Goal: Find specific page/section: Find specific page/section

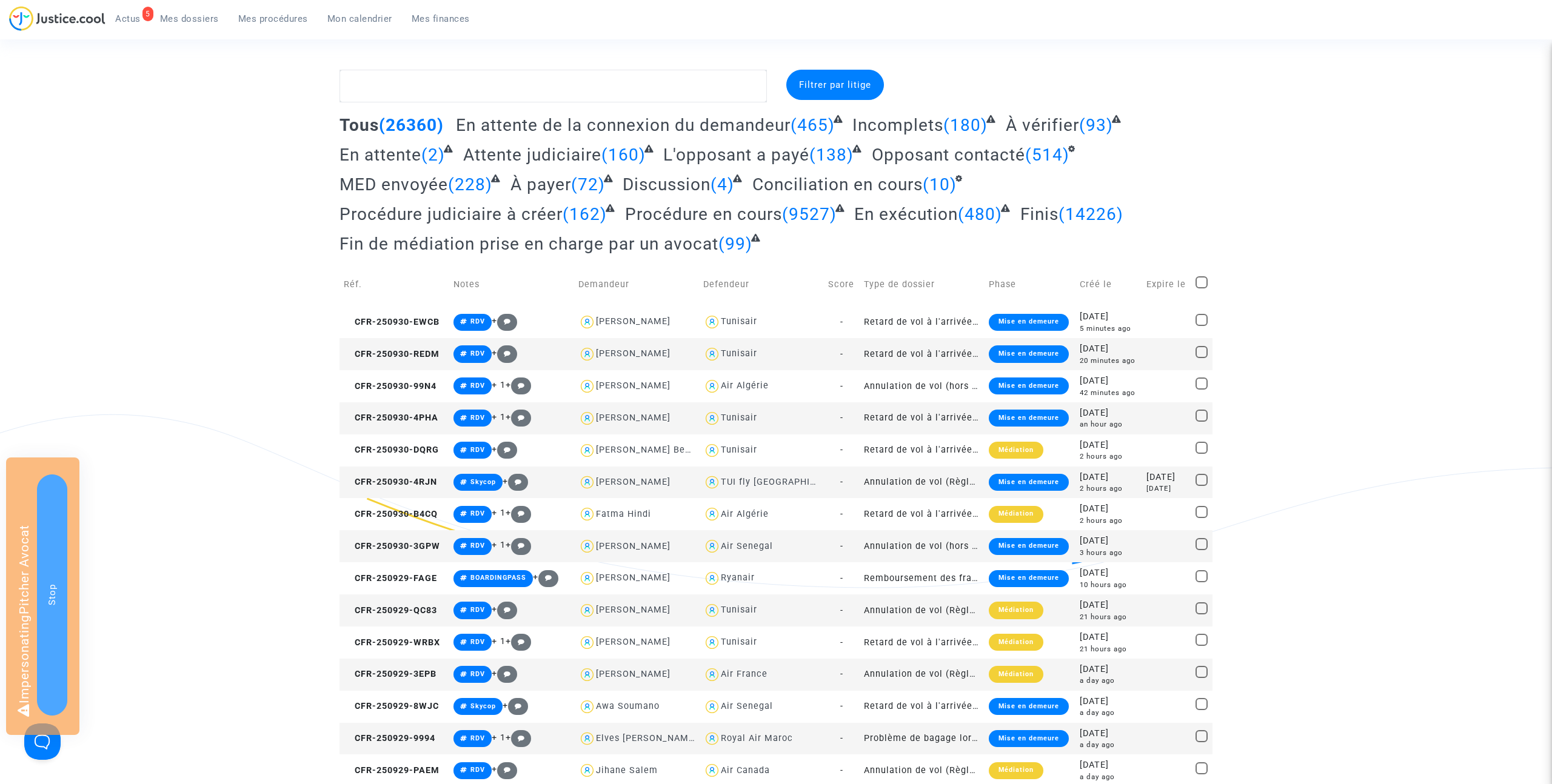
click at [250, 20] on span "Mes procédures" at bounding box center [273, 19] width 70 height 11
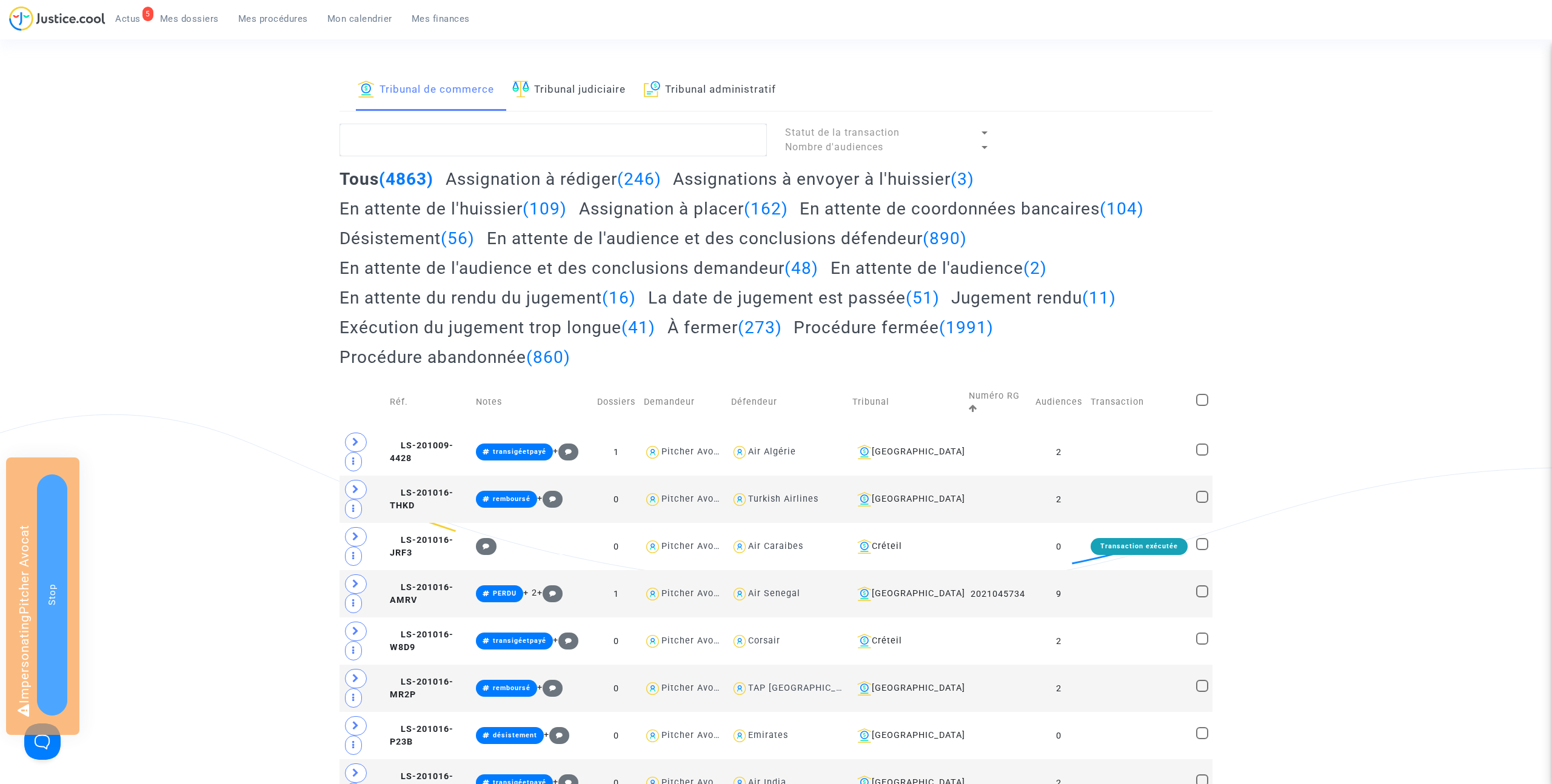
click at [642, 209] on h2 "Assignation à placer (162)" at bounding box center [683, 209] width 209 height 21
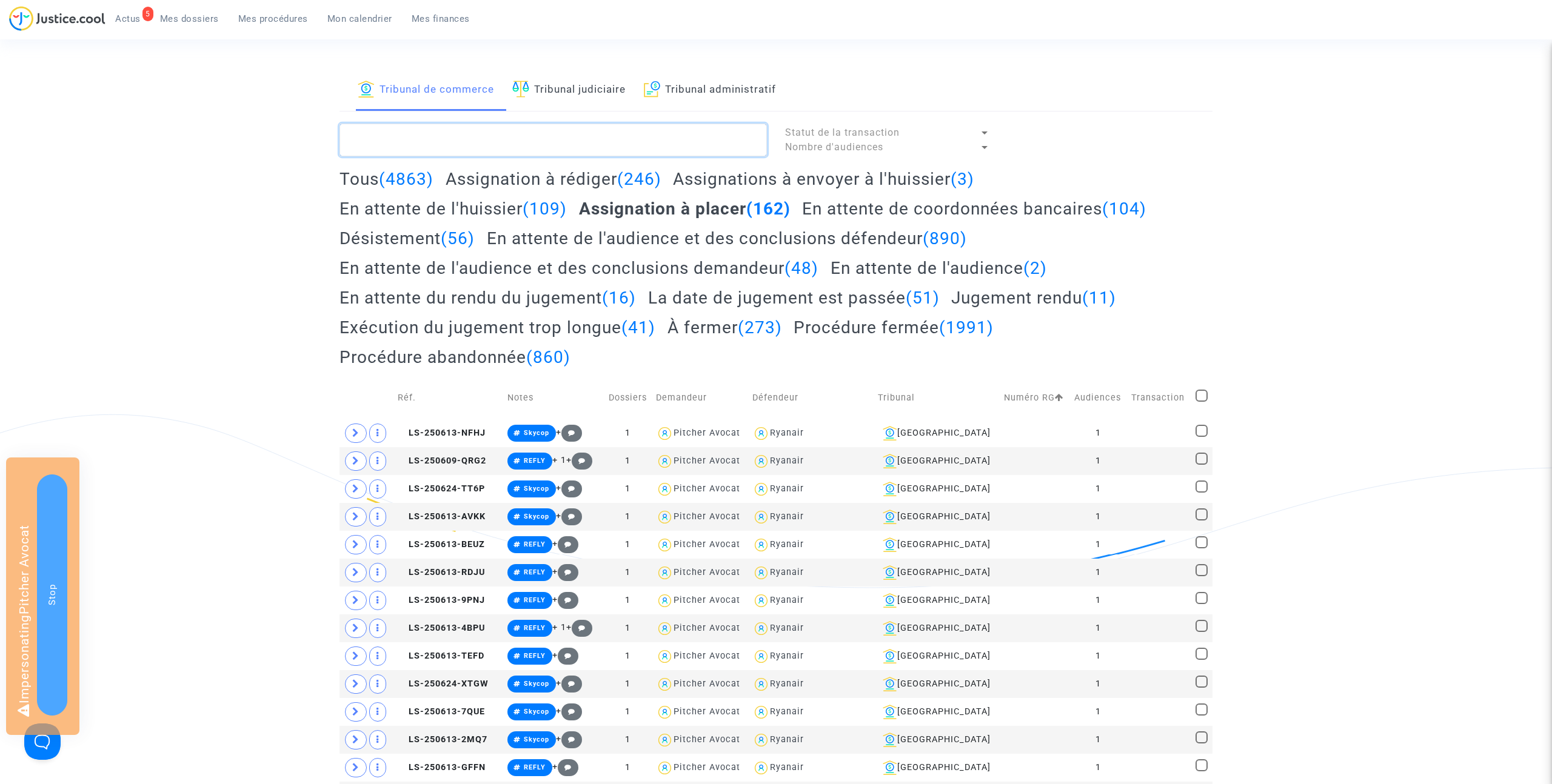
click at [446, 136] on textarea at bounding box center [553, 140] width 428 height 33
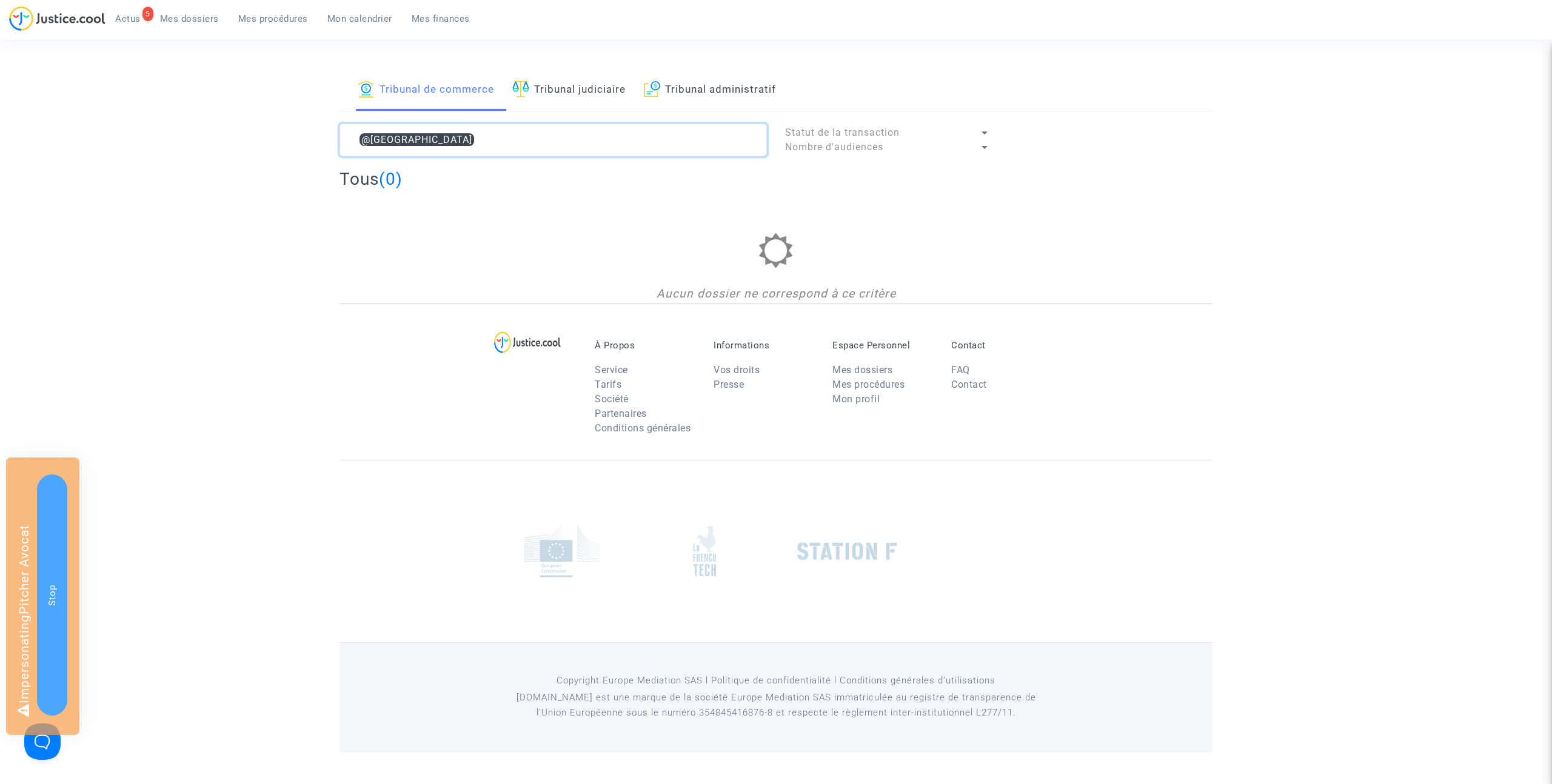
click at [371, 139] on textarea at bounding box center [553, 140] width 428 height 33
click at [424, 133] on textarea at bounding box center [553, 140] width 428 height 33
click at [410, 139] on textarea at bounding box center [553, 140] width 428 height 33
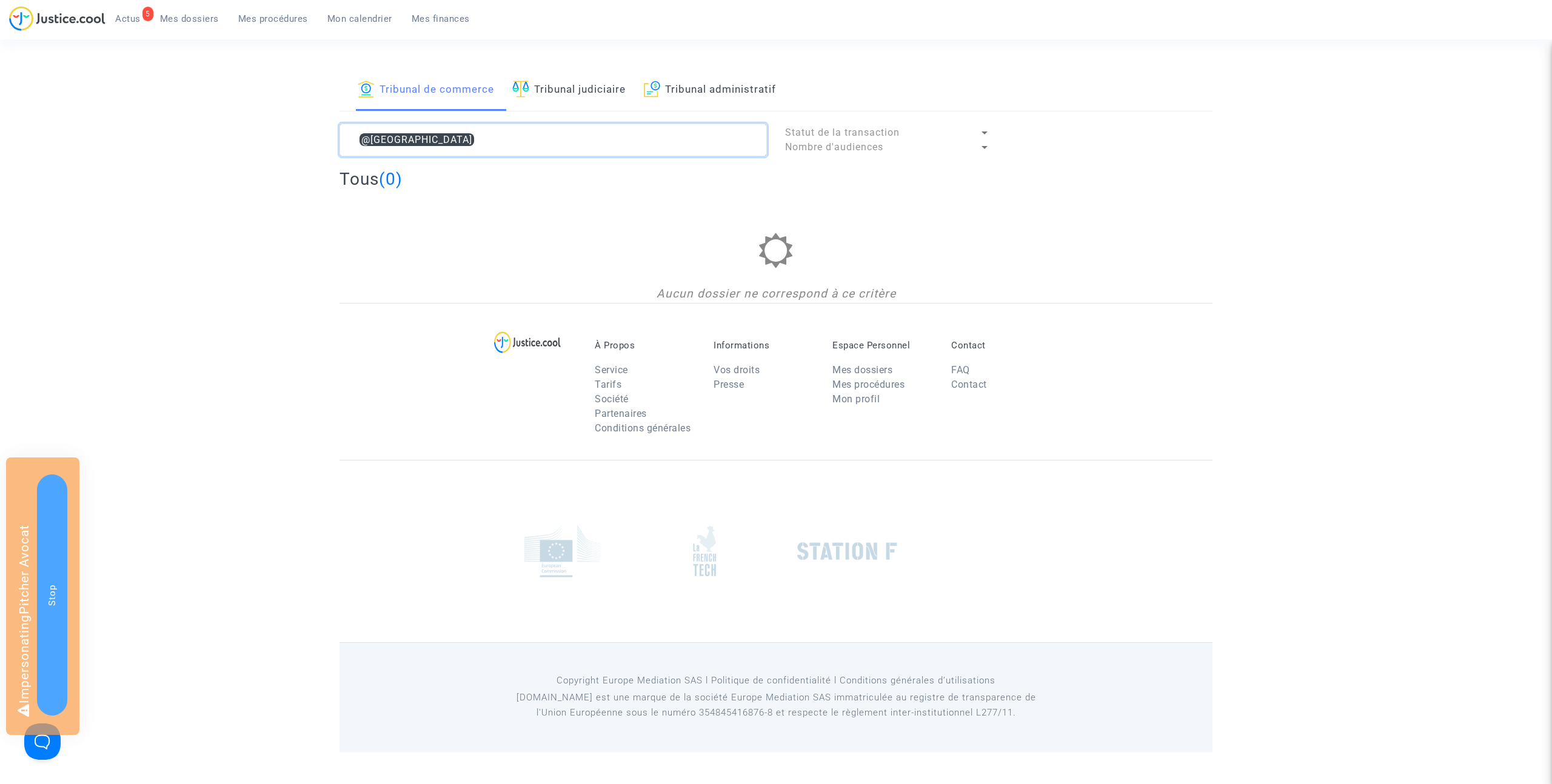
type textarea "@"
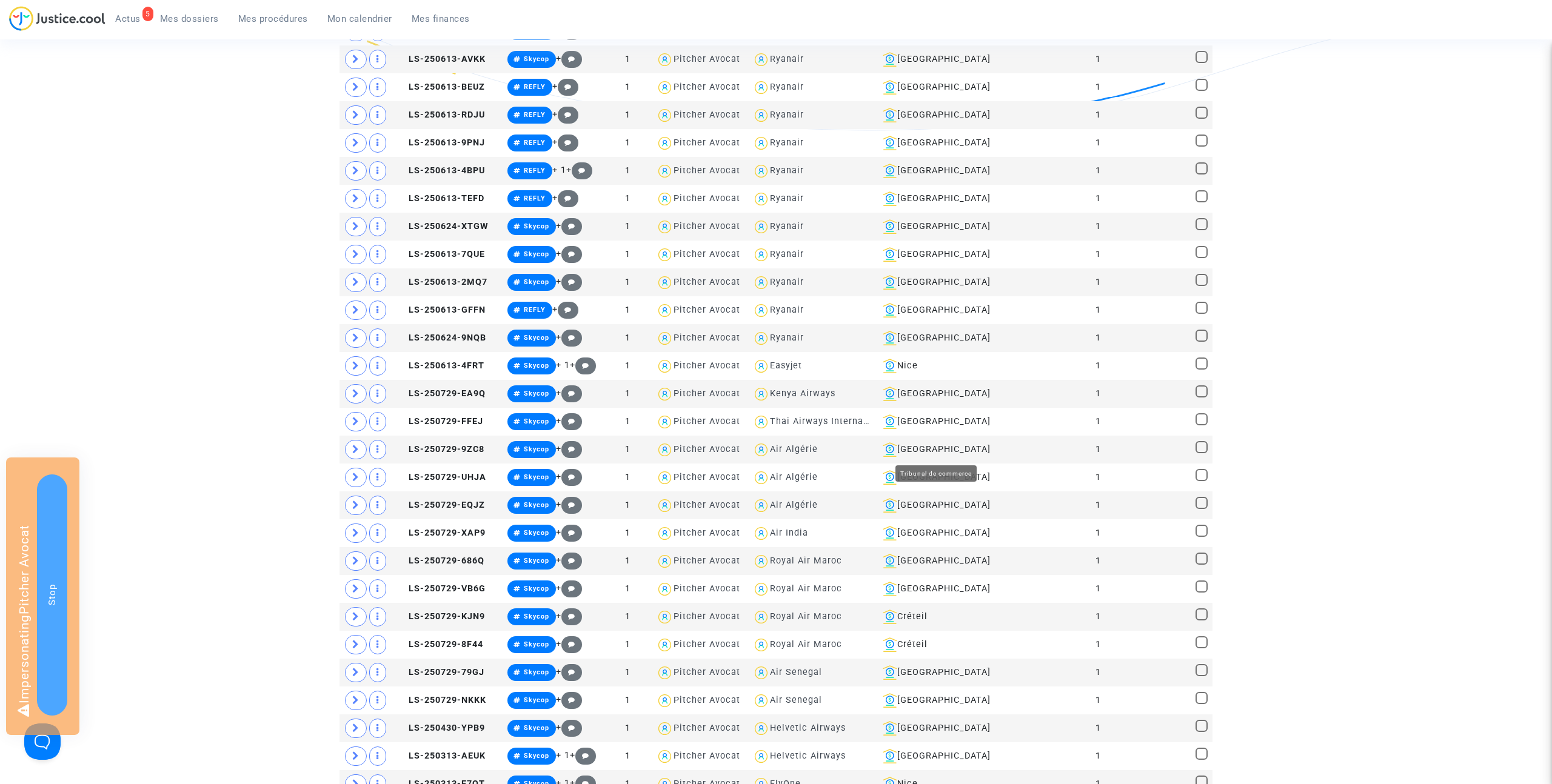
scroll to position [464, 0]
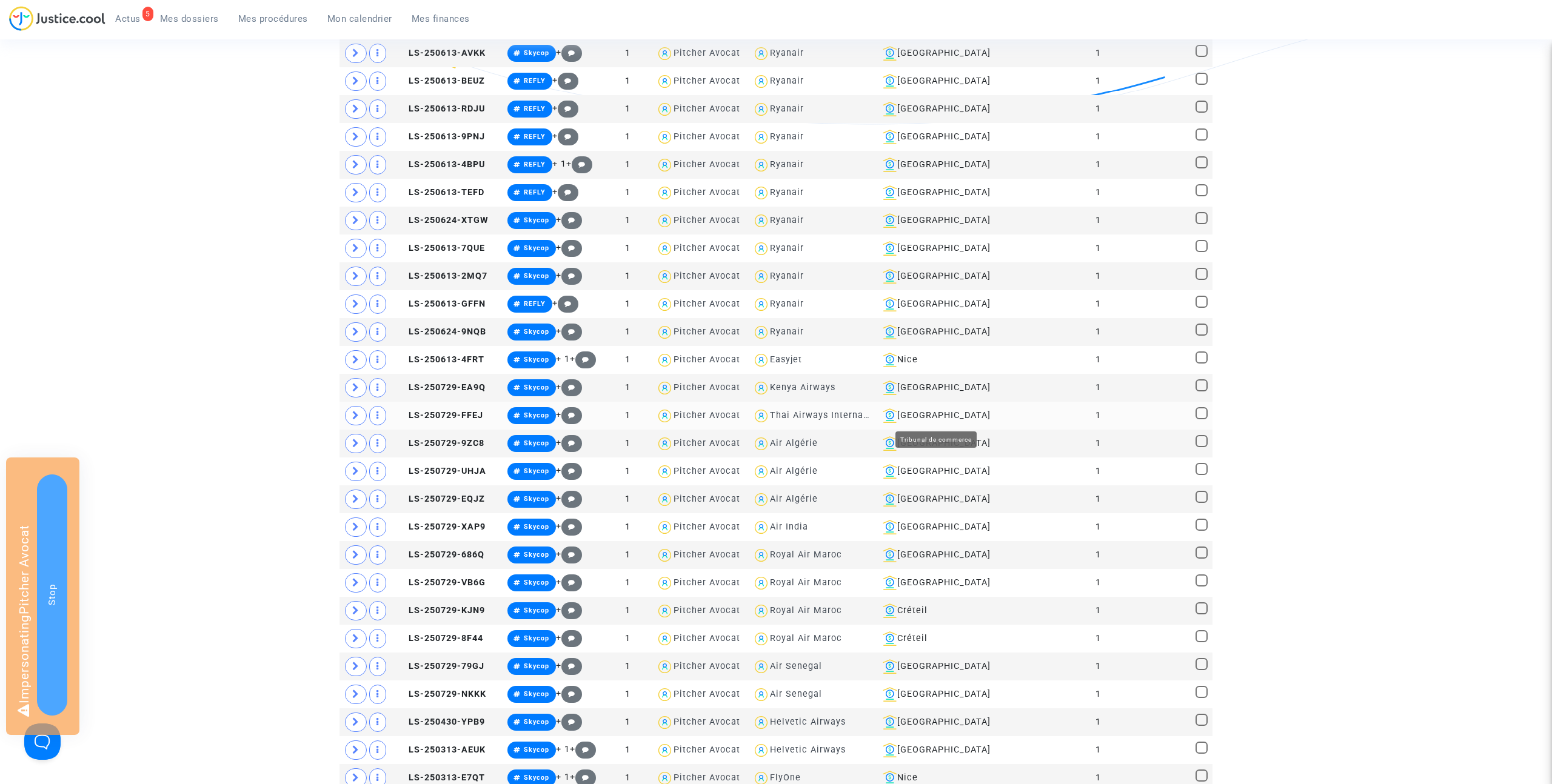
click at [937, 415] on div "[GEOGRAPHIC_DATA]" at bounding box center [936, 416] width 117 height 14
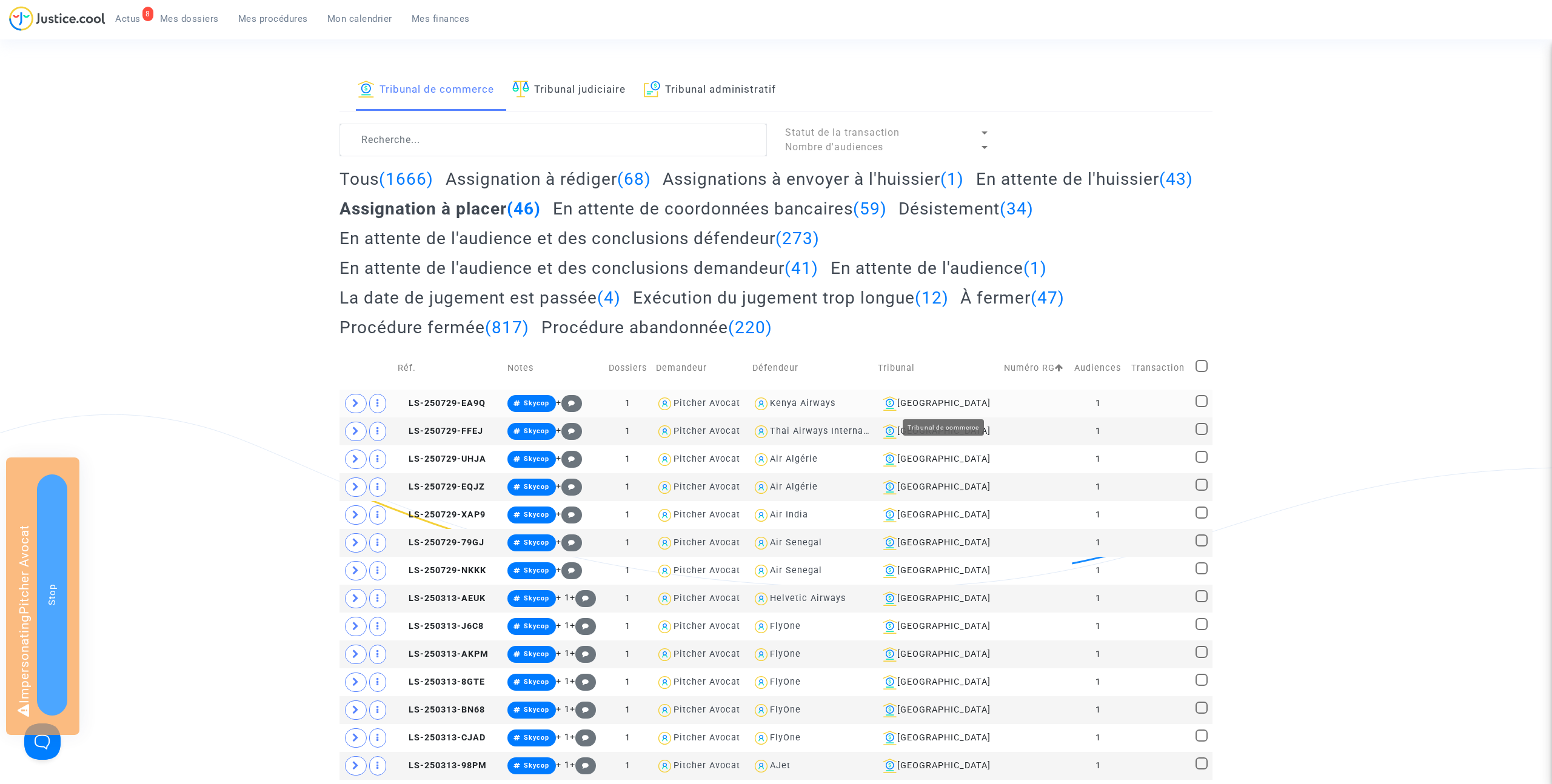
click at [957, 405] on div "[GEOGRAPHIC_DATA]" at bounding box center [936, 404] width 117 height 14
